Goal: Download file/media

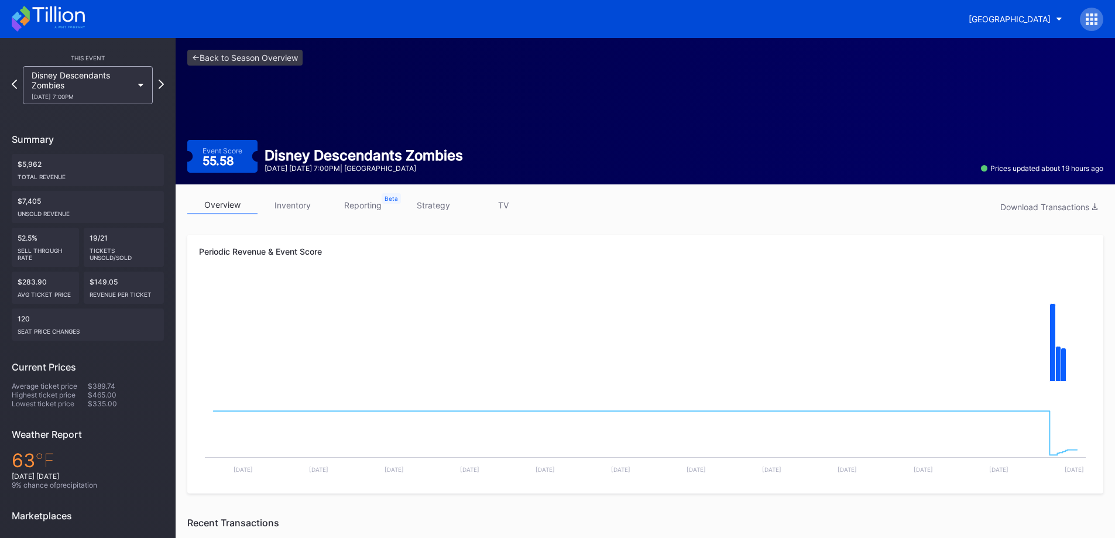
click at [304, 208] on link "inventory" at bounding box center [292, 205] width 70 height 18
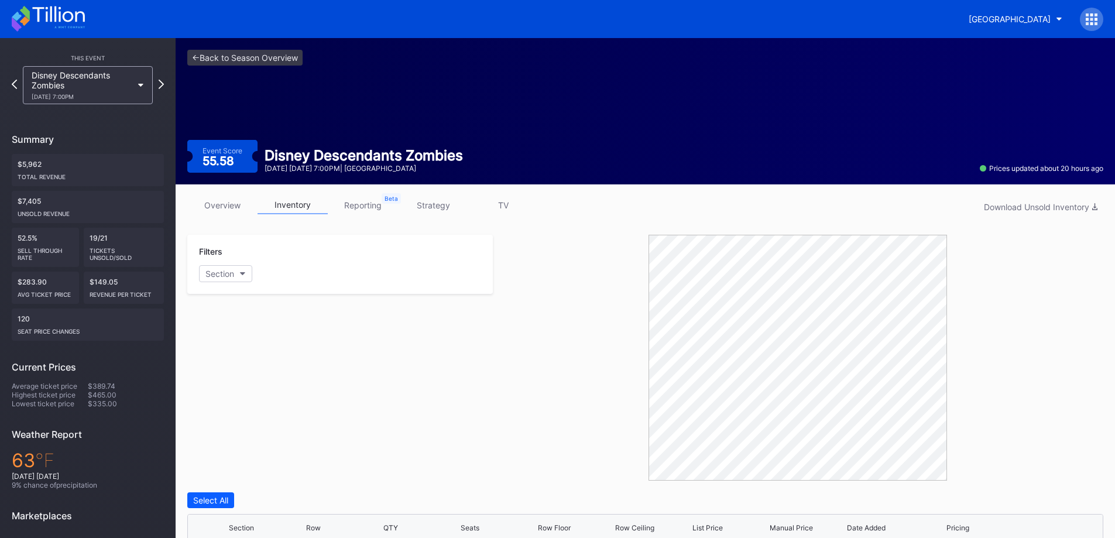
click at [250, 208] on link "overview" at bounding box center [222, 205] width 70 height 18
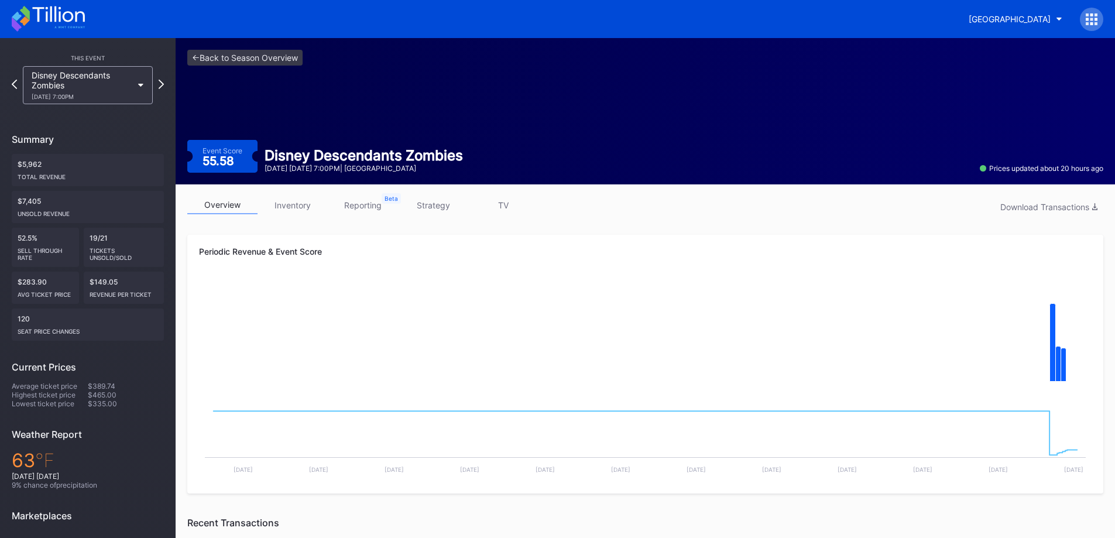
click at [77, 74] on div "Disney Descendants Zombies [DATE] 7:00PM" at bounding box center [82, 85] width 101 height 30
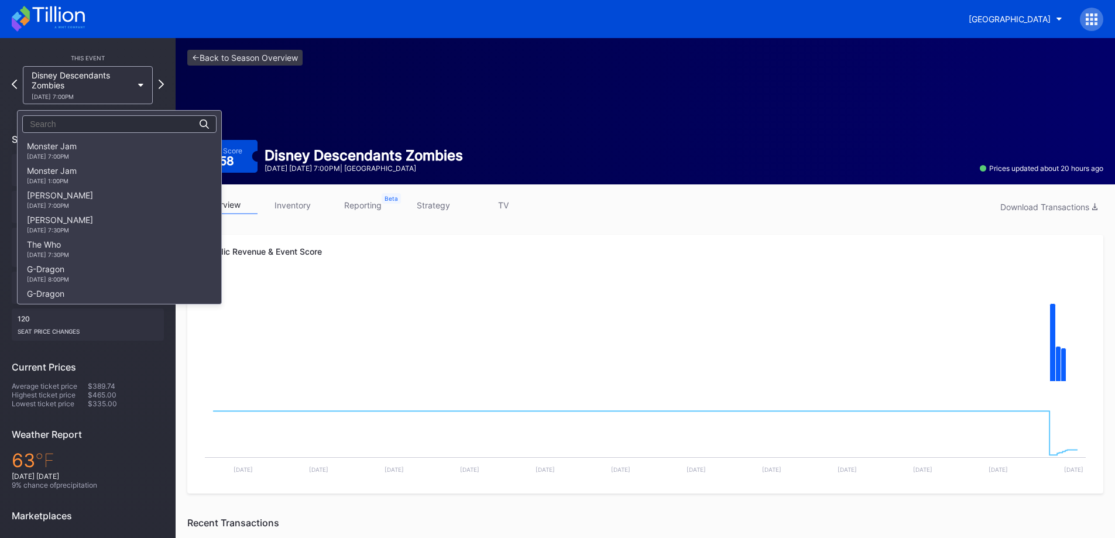
scroll to position [685, 0]
click at [149, 195] on div "[PERSON_NAME] [DATE] 7:00PM" at bounding box center [120, 202] width 204 height 25
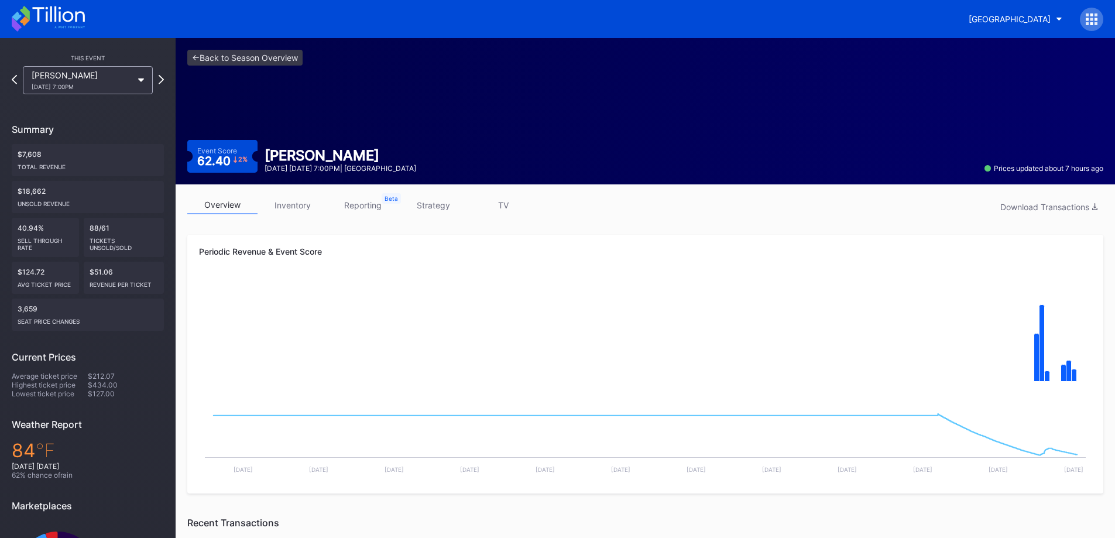
click at [313, 203] on link "inventory" at bounding box center [292, 205] width 70 height 18
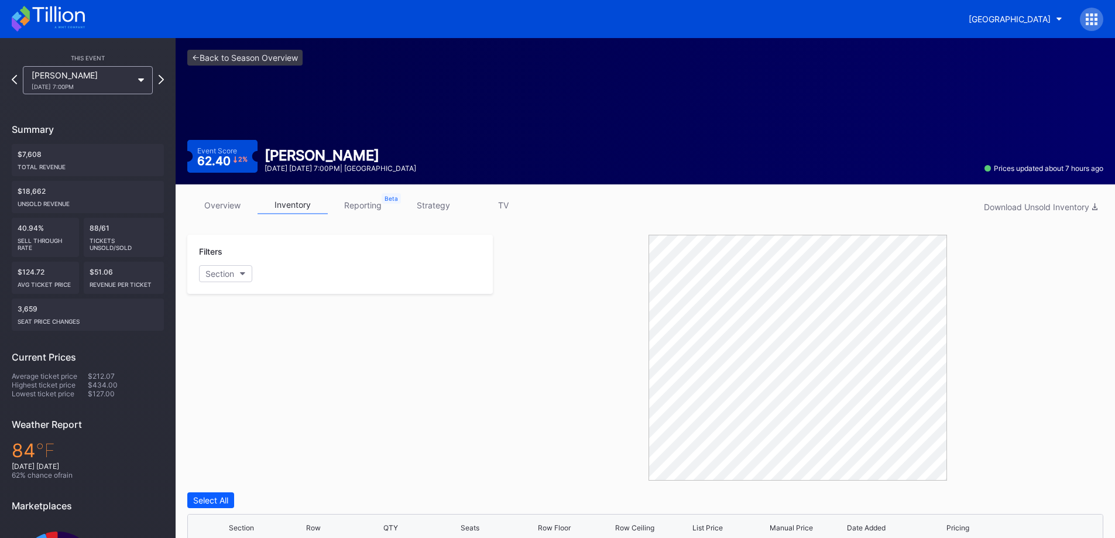
click at [242, 197] on link "overview" at bounding box center [222, 205] width 70 height 18
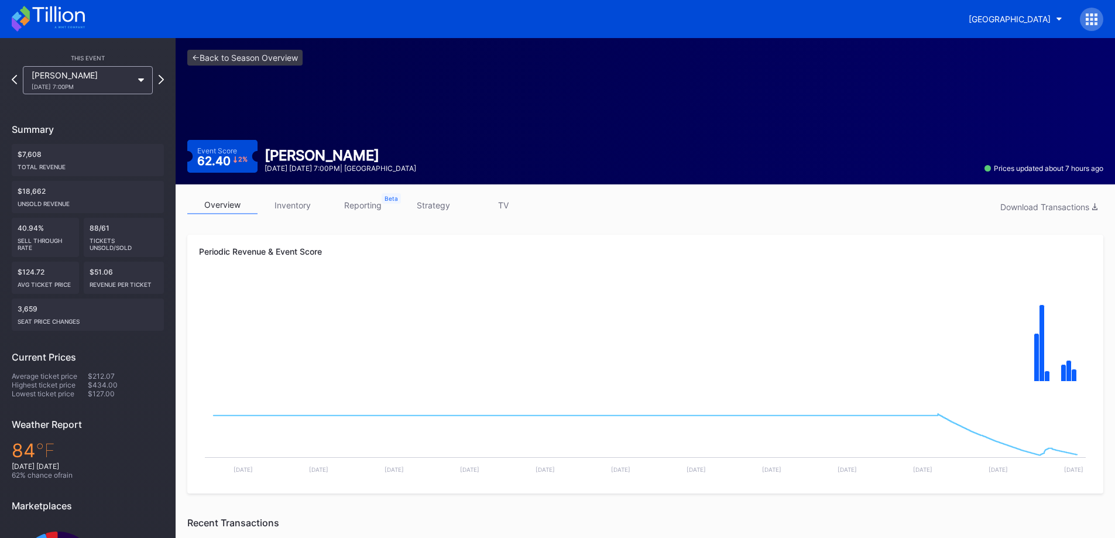
click at [293, 199] on link "inventory" at bounding box center [292, 205] width 70 height 18
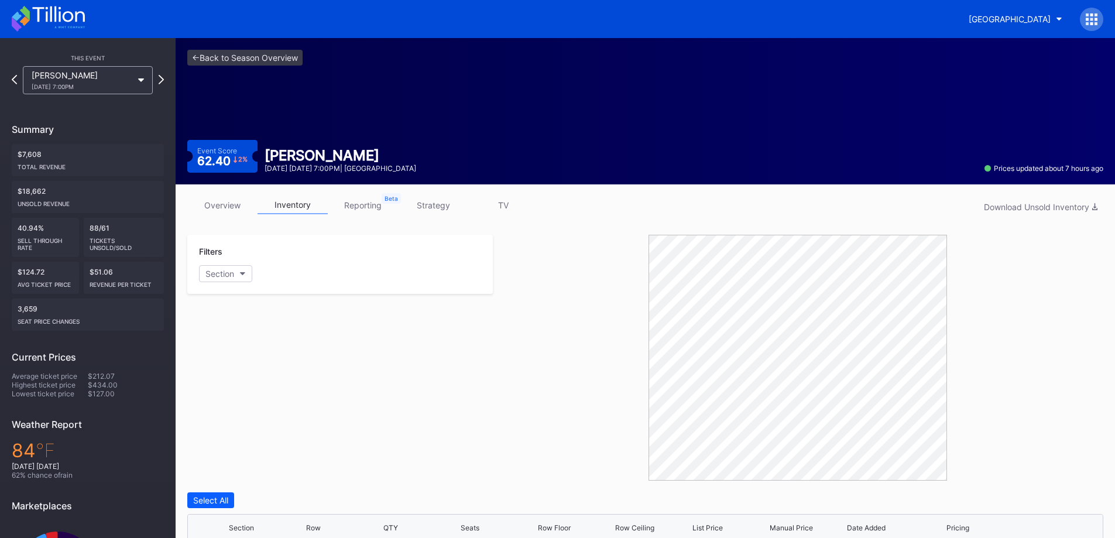
click at [139, 95] on div "This Event [PERSON_NAME] [DATE] 7:00PM Summary $7,608 Total Revenue $18,662 Uns…" at bounding box center [88, 336] width 176 height 596
click at [40, 13] on icon at bounding box center [48, 19] width 73 height 26
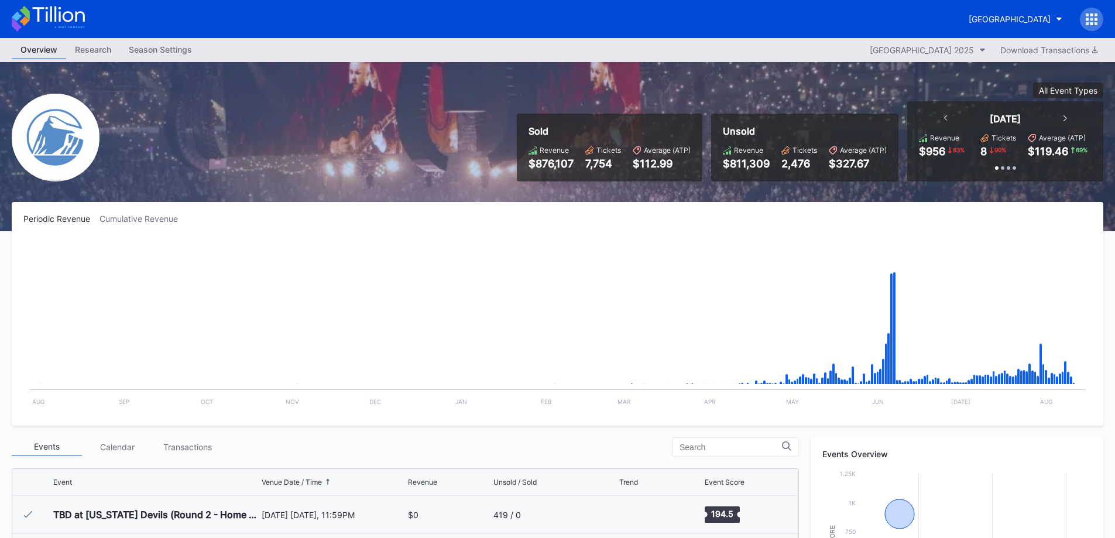
click at [1038, 43] on button "Download Transactions" at bounding box center [1048, 50] width 109 height 16
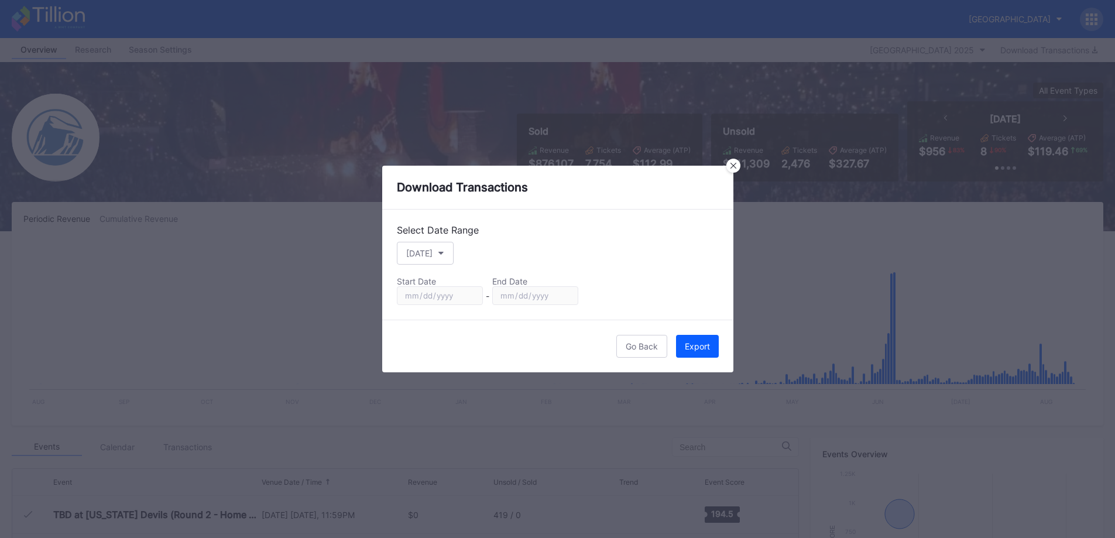
click at [697, 349] on div "Export" at bounding box center [697, 346] width 25 height 10
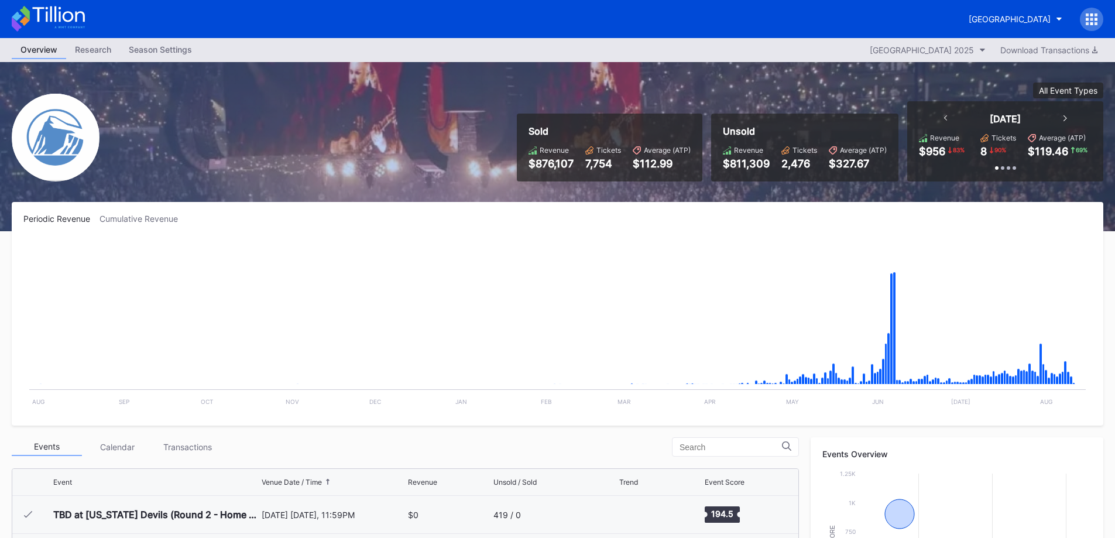
click at [1053, 51] on div "Download Transactions" at bounding box center [1048, 50] width 97 height 10
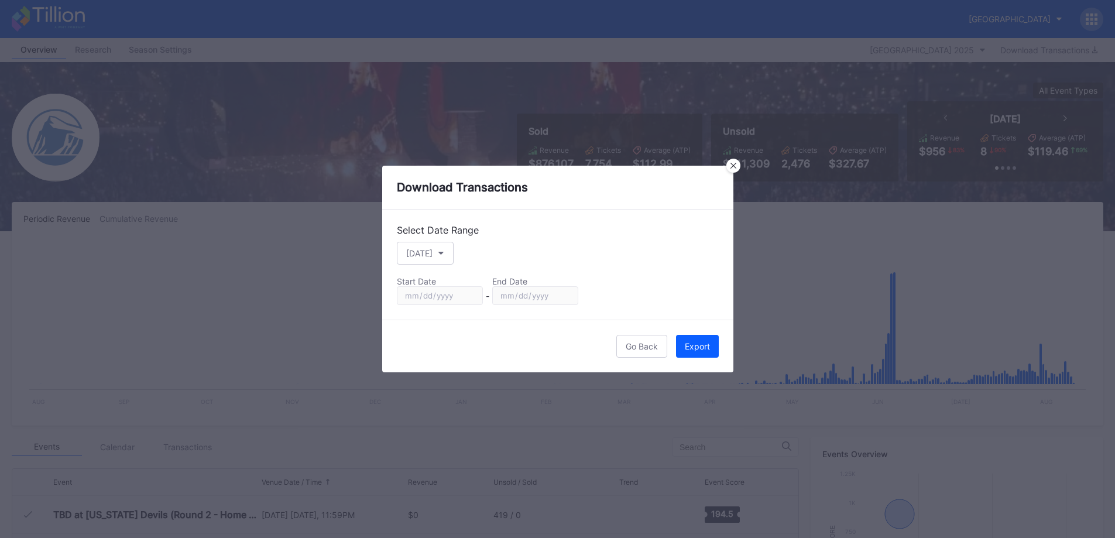
click at [442, 258] on button "[DATE]" at bounding box center [425, 253] width 57 height 23
click at [439, 390] on div "Custom" at bounding box center [431, 394] width 68 height 22
click at [445, 298] on input "[DATE]" at bounding box center [440, 295] width 86 height 19
click at [476, 294] on input "[DATE]" at bounding box center [440, 295] width 86 height 19
click at [468, 293] on input "[DATE]" at bounding box center [440, 295] width 86 height 19
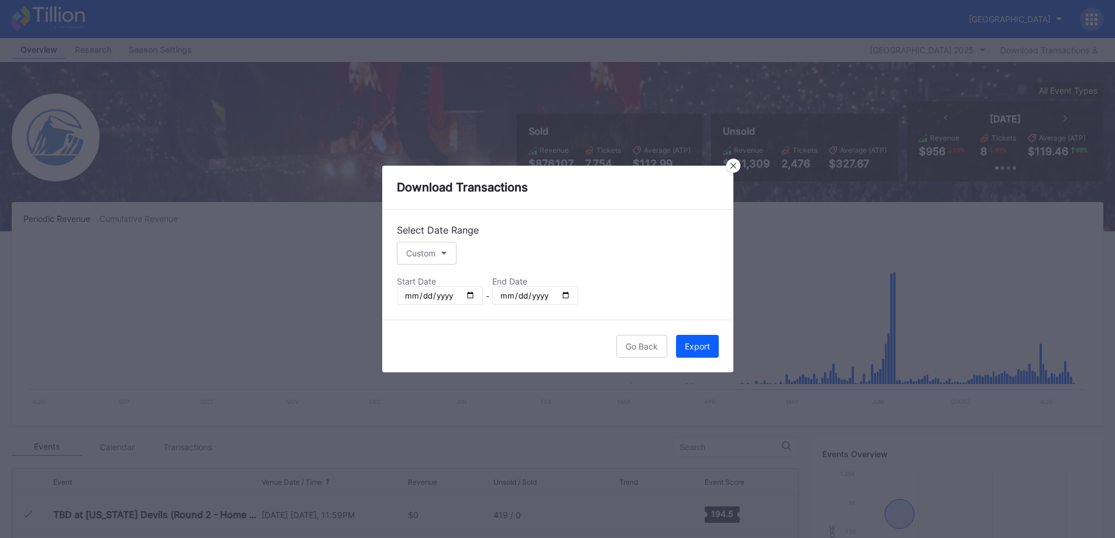
type input "[DATE]"
click at [690, 348] on div "Export" at bounding box center [697, 346] width 25 height 10
